Goal: Use online tool/utility

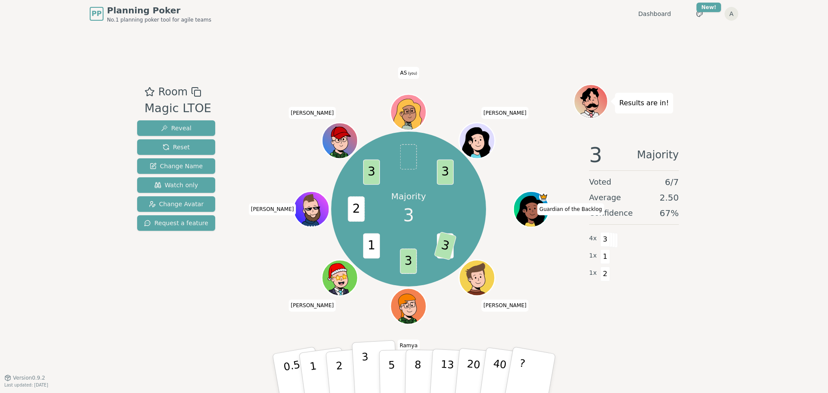
click at [366, 237] on p "3" at bounding box center [365, 374] width 9 height 47
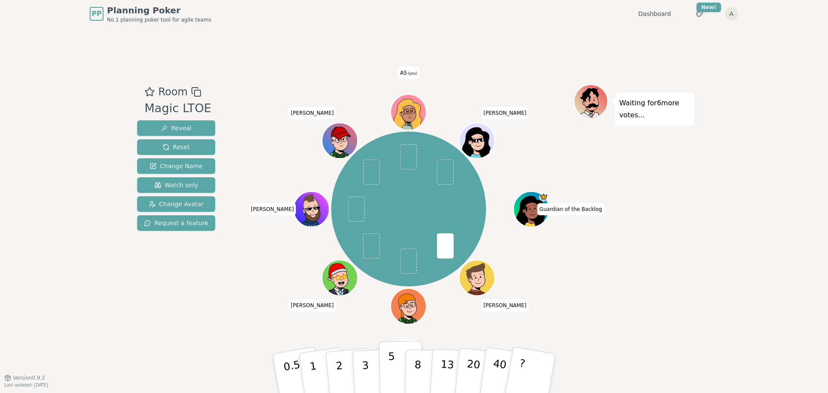
click at [391, 237] on p "5" at bounding box center [391, 373] width 7 height 47
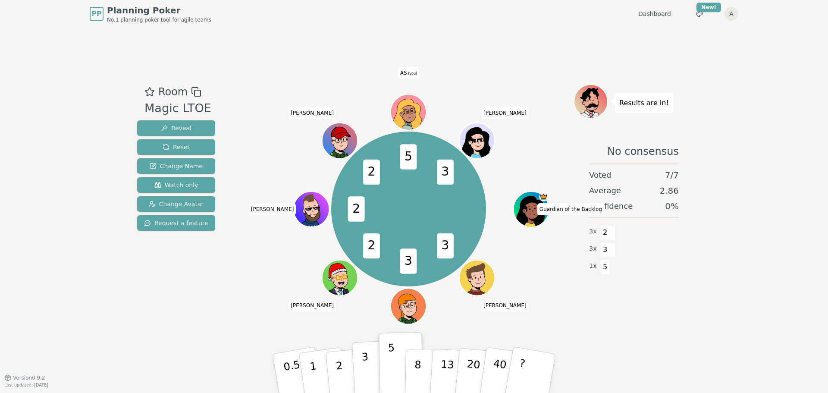
click at [369, 237] on button "3" at bounding box center [375, 373] width 47 height 67
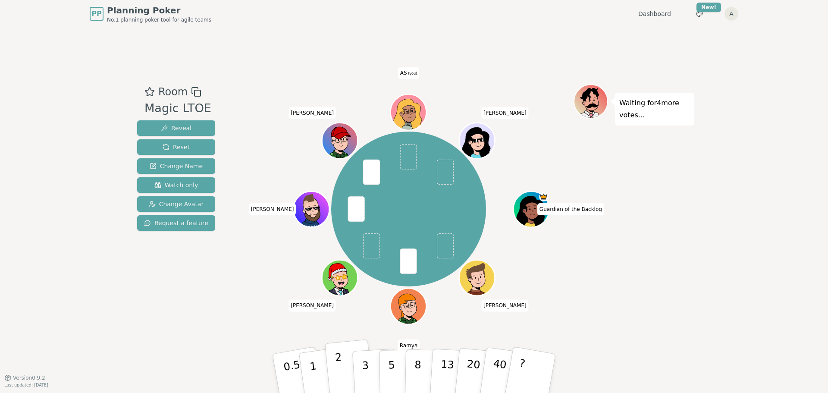
click at [334, 237] on button "2" at bounding box center [349, 373] width 49 height 69
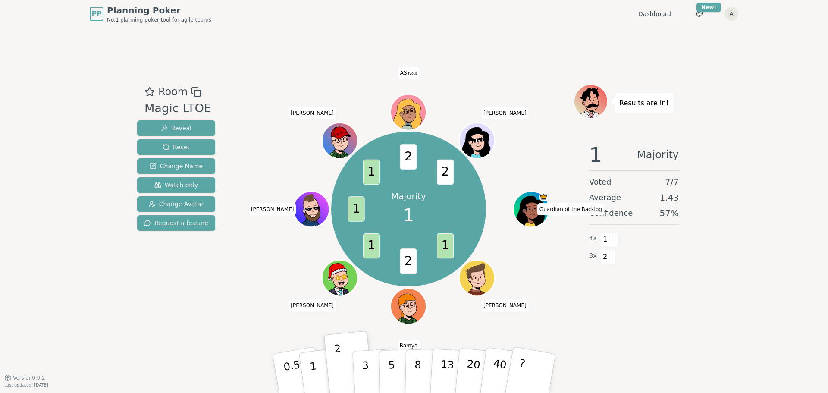
click at [545, 237] on div "Results are in! 1 Majority Voted 7 / 7 Average 1.43 Confidence 57 % 4 x 1 3 x 2" at bounding box center [633, 202] width 121 height 237
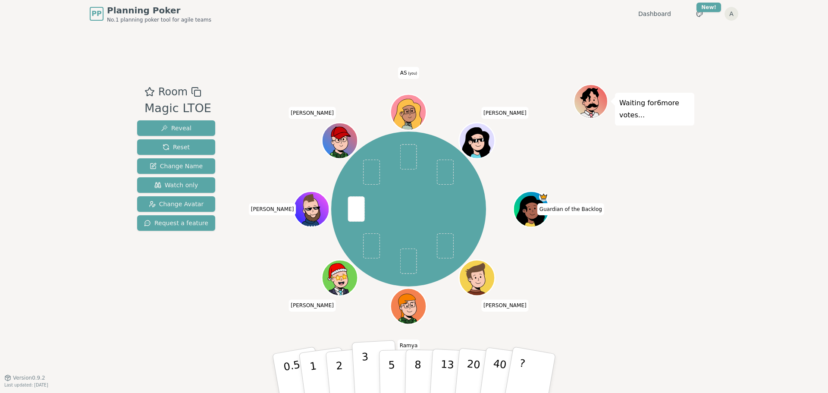
click at [375, 237] on button "3" at bounding box center [375, 373] width 47 height 67
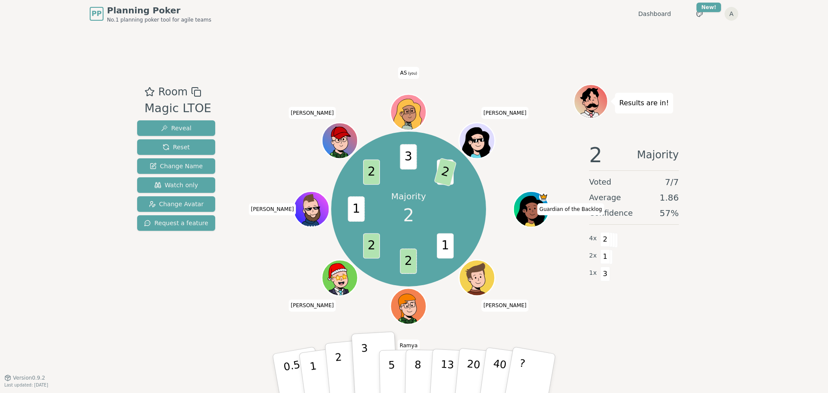
click at [338, 237] on p "2" at bounding box center [340, 374] width 11 height 47
